Goal: Task Accomplishment & Management: Use online tool/utility

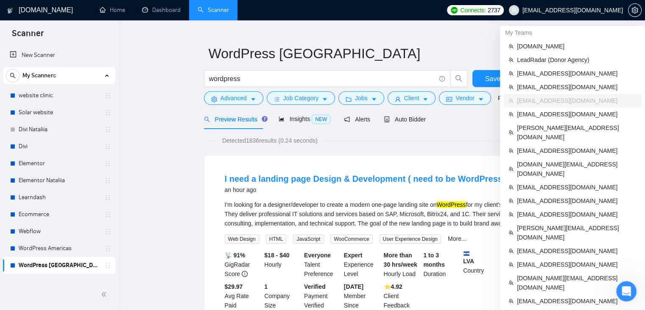
click at [563, 10] on span "[EMAIL_ADDRESS][DOMAIN_NAME]" at bounding box center [573, 10] width 101 height 0
click at [522, 196] on span "[EMAIL_ADDRESS][DOMAIN_NAME]" at bounding box center [577, 200] width 120 height 9
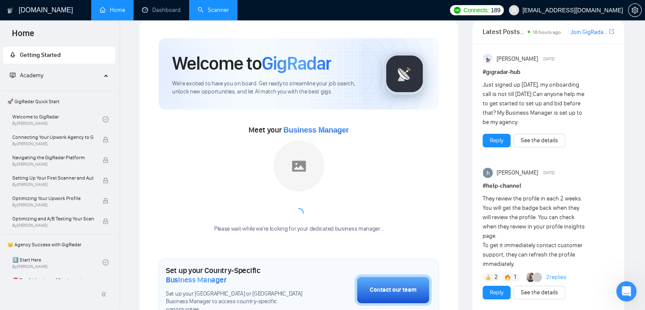
click at [211, 14] on link "Scanner" at bounding box center [213, 9] width 31 height 7
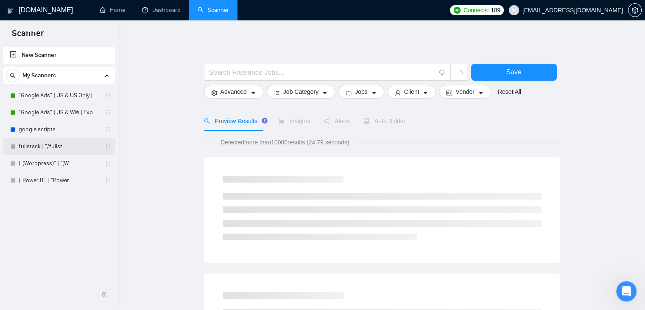
click at [67, 145] on link "fullstack | "/fullst" at bounding box center [59, 146] width 81 height 17
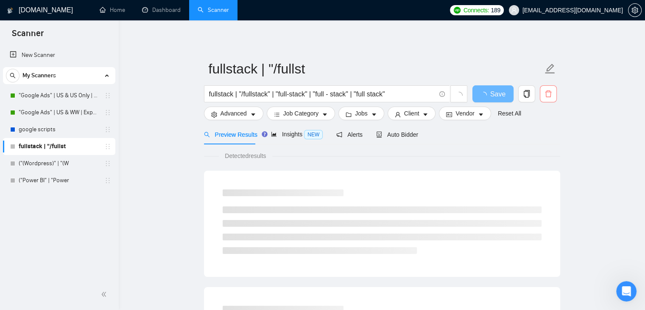
click at [549, 99] on button "button" at bounding box center [548, 93] width 17 height 17
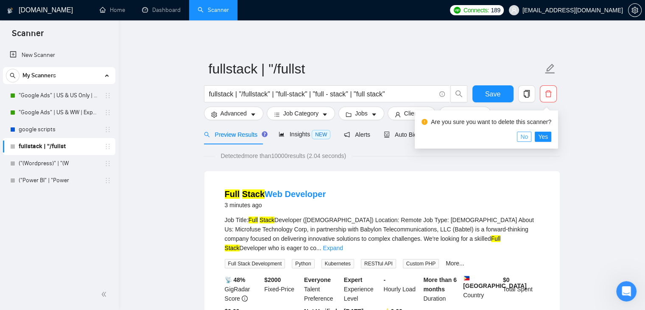
click at [526, 137] on span "No" at bounding box center [524, 136] width 8 height 9
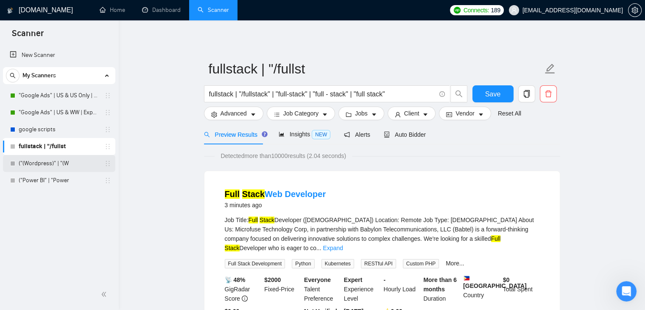
click at [89, 168] on link "("(Wordpress)" | "(W" at bounding box center [59, 163] width 81 height 17
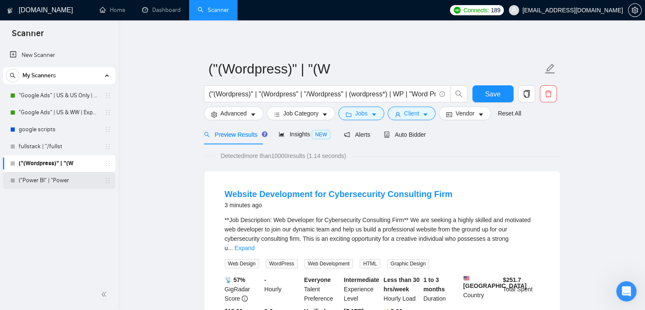
click at [82, 185] on link "("Power BI" | "Power" at bounding box center [59, 180] width 81 height 17
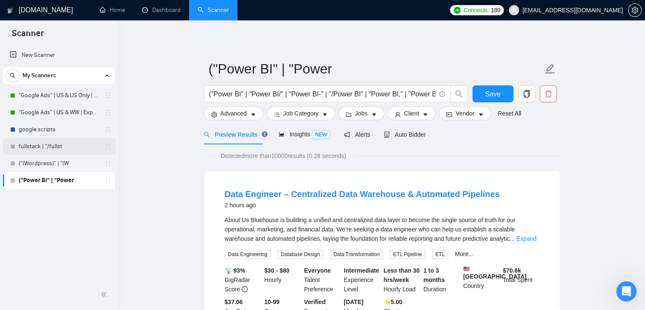
click at [67, 149] on link "fullstack | "/fullst" at bounding box center [59, 146] width 81 height 17
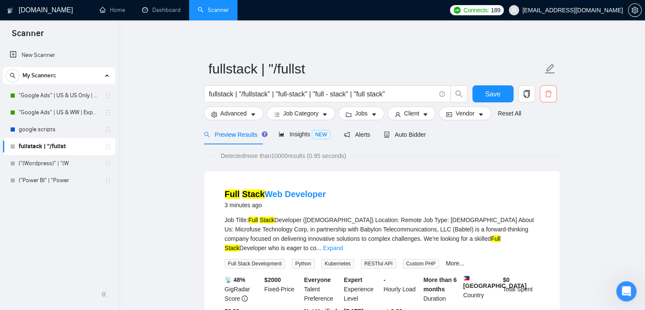
click at [545, 93] on icon "delete" at bounding box center [548, 93] width 6 height 7
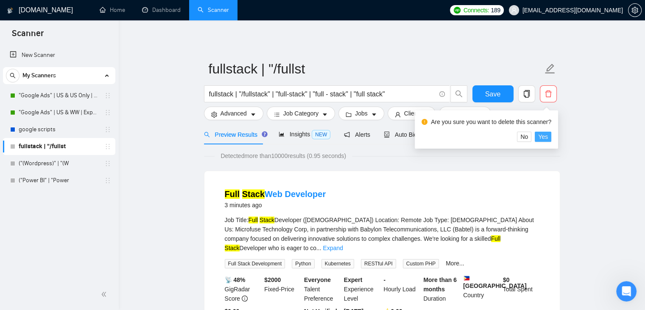
click at [542, 138] on span "Yes" at bounding box center [543, 136] width 10 height 9
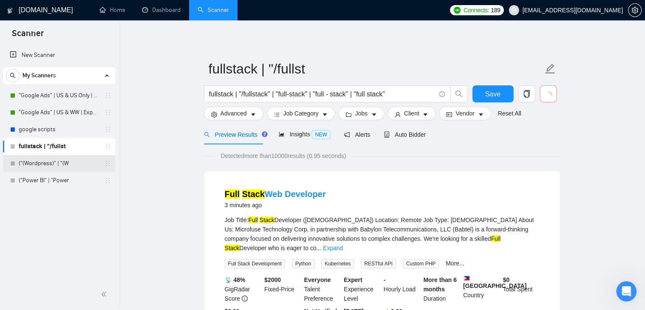
click at [60, 165] on link "("(Wordpress)" | "(W" at bounding box center [59, 163] width 81 height 17
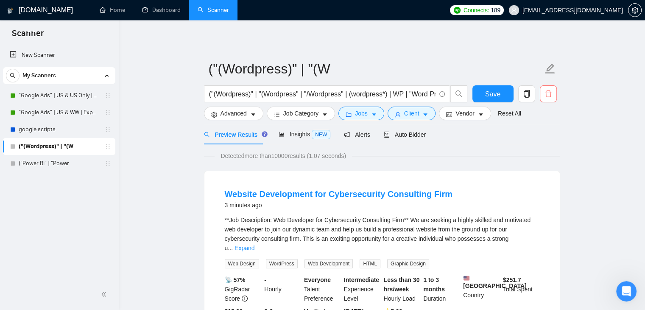
click at [552, 95] on span "delete" at bounding box center [548, 94] width 16 height 8
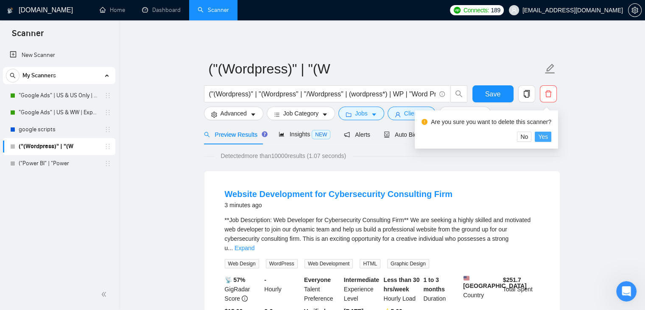
click at [542, 137] on span "Yes" at bounding box center [543, 136] width 10 height 9
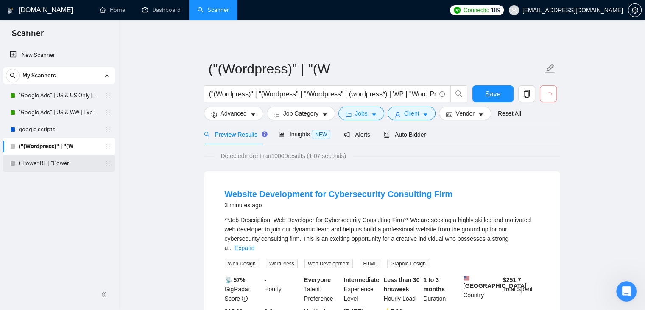
click at [80, 165] on link "("Power BI" | "Power" at bounding box center [59, 163] width 81 height 17
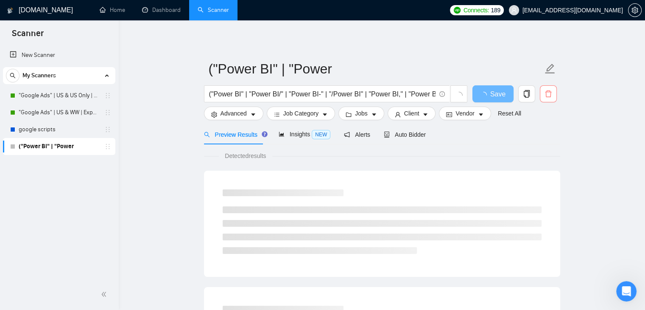
click at [547, 95] on icon "delete" at bounding box center [549, 94] width 8 height 8
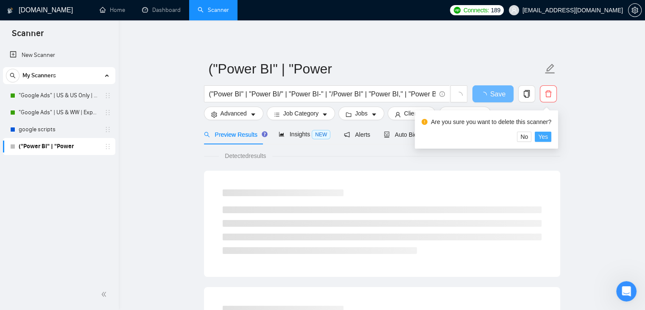
click at [542, 141] on span "Yes" at bounding box center [543, 136] width 10 height 9
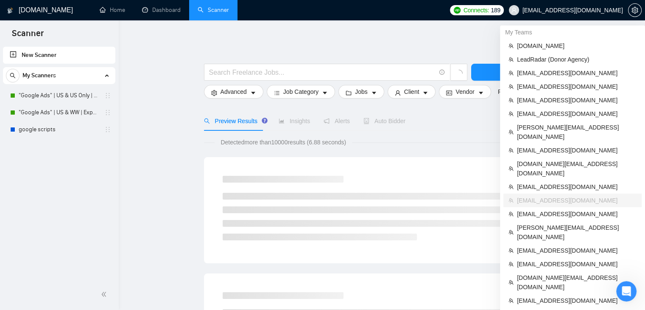
click at [587, 3] on span "[EMAIL_ADDRESS][DOMAIN_NAME]" at bounding box center [566, 10] width 124 height 27
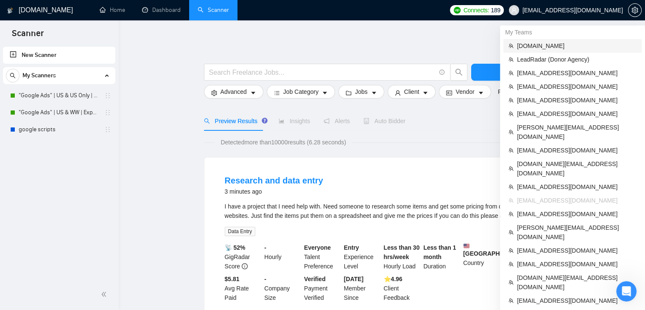
click at [529, 51] on li "[DOMAIN_NAME]" at bounding box center [572, 46] width 138 height 14
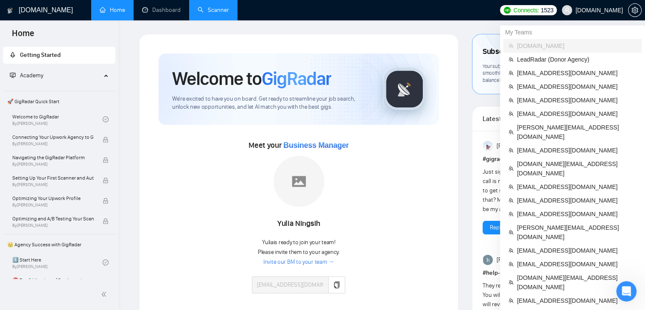
click at [595, 10] on span "[DOMAIN_NAME]" at bounding box center [600, 10] width 48 height 0
click at [519, 62] on span "LeadRadar (Donor Agency)" at bounding box center [577, 59] width 120 height 9
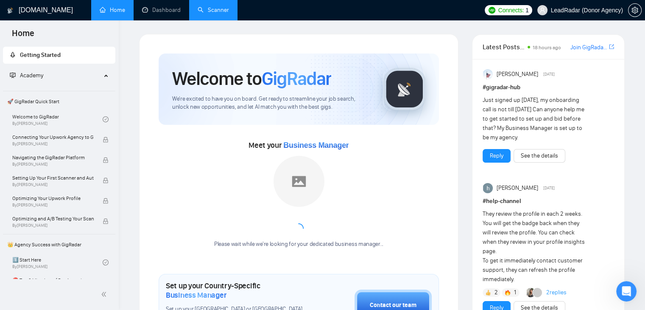
click at [217, 13] on link "Scanner" at bounding box center [213, 9] width 31 height 7
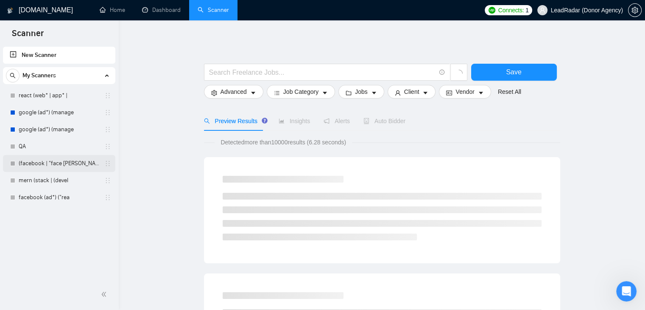
click at [36, 162] on link "(facebook | "face [PERSON_NAME]" at bounding box center [59, 163] width 81 height 17
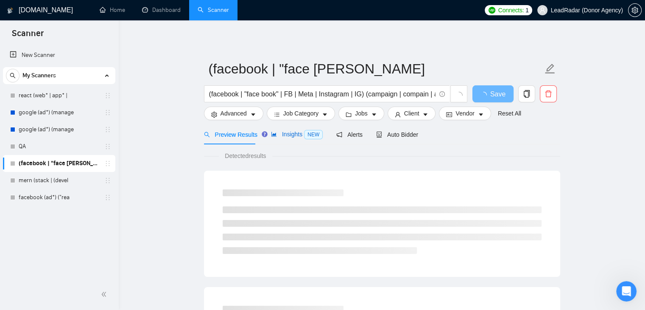
click at [277, 136] on span "Insights NEW" at bounding box center [297, 134] width 52 height 7
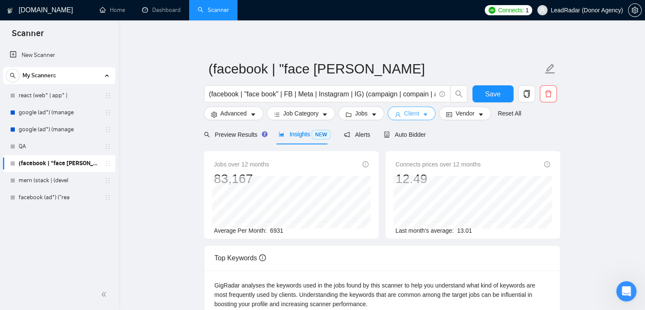
click at [406, 117] on span "Client" at bounding box center [411, 113] width 15 height 9
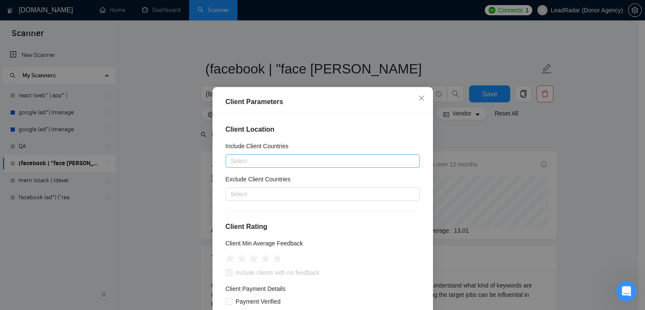
click at [263, 165] on div at bounding box center [319, 161] width 182 height 10
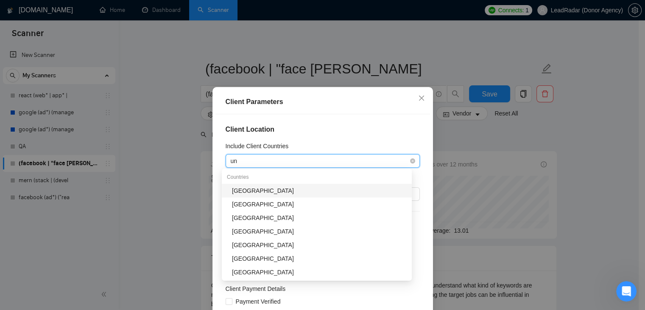
type input "uni"
click at [254, 192] on div "[GEOGRAPHIC_DATA]" at bounding box center [319, 190] width 175 height 9
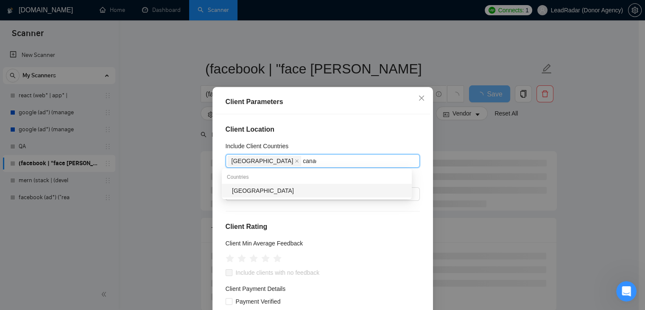
type input "[GEOGRAPHIC_DATA]"
click at [254, 192] on div "[GEOGRAPHIC_DATA]" at bounding box center [319, 190] width 175 height 9
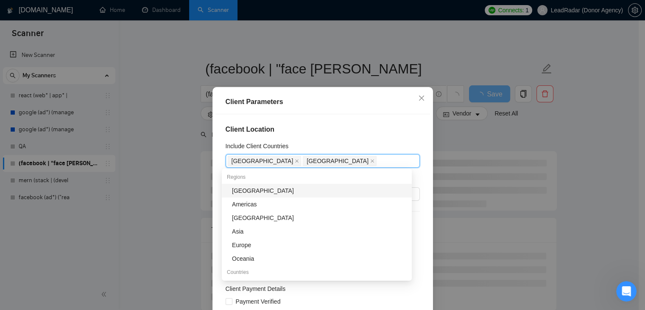
click at [322, 128] on h4 "Client Location" at bounding box center [323, 129] width 194 height 10
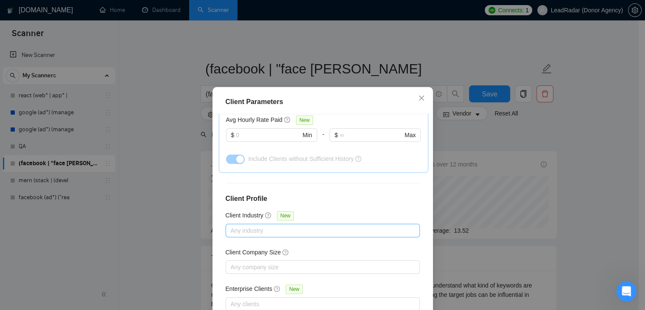
scroll to position [58, 0]
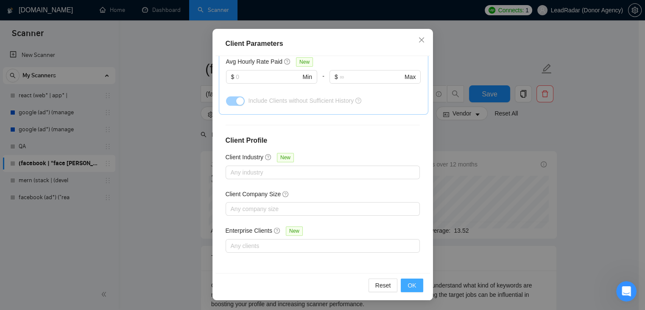
click at [411, 285] on span "OK" at bounding box center [412, 284] width 8 height 9
